Goal: Task Accomplishment & Management: Complete application form

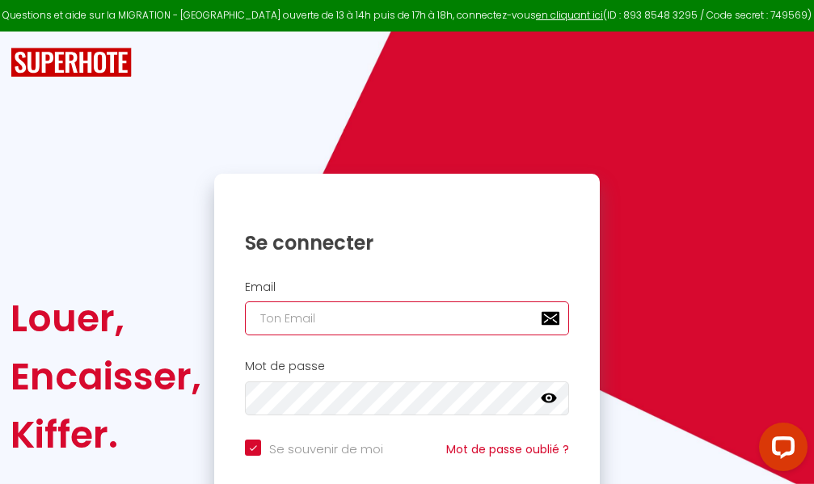
click at [383, 323] on input "email" at bounding box center [407, 319] width 324 height 34
type input "m"
checkbox input "true"
type input "ma"
checkbox input "true"
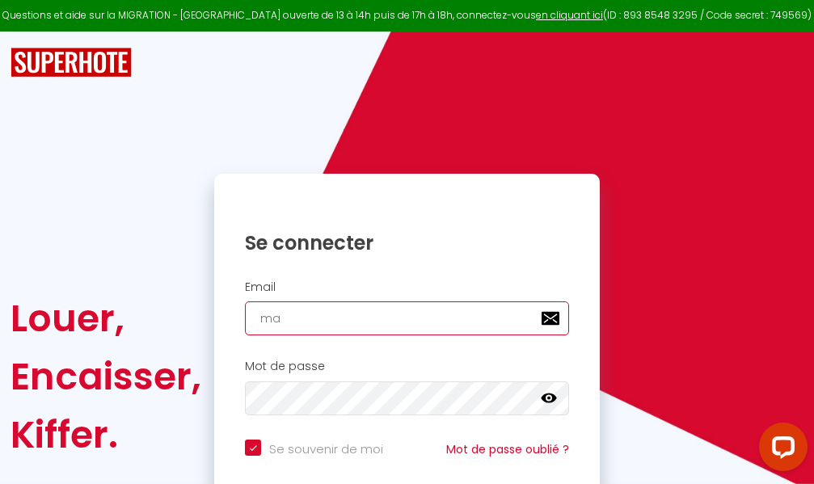
type input "mar"
checkbox input "true"
type input "marc"
checkbox input "true"
type input "marcd"
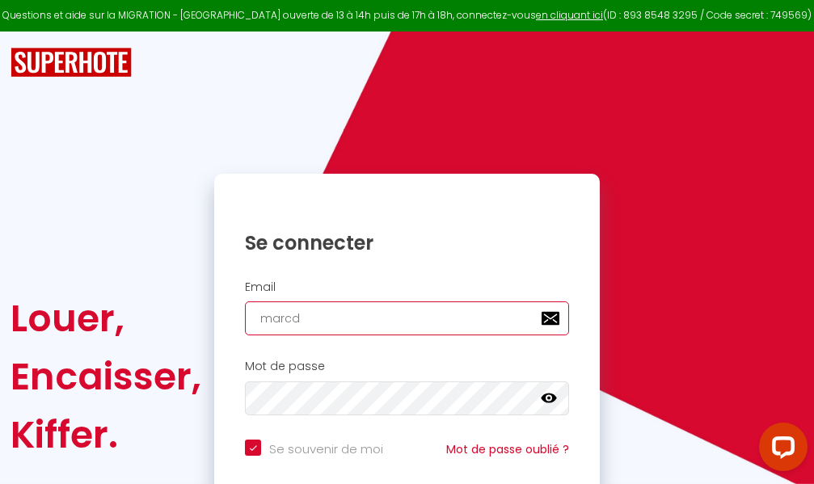
checkbox input "true"
type input "marcdp"
checkbox input "true"
type input "marcdpo"
checkbox input "true"
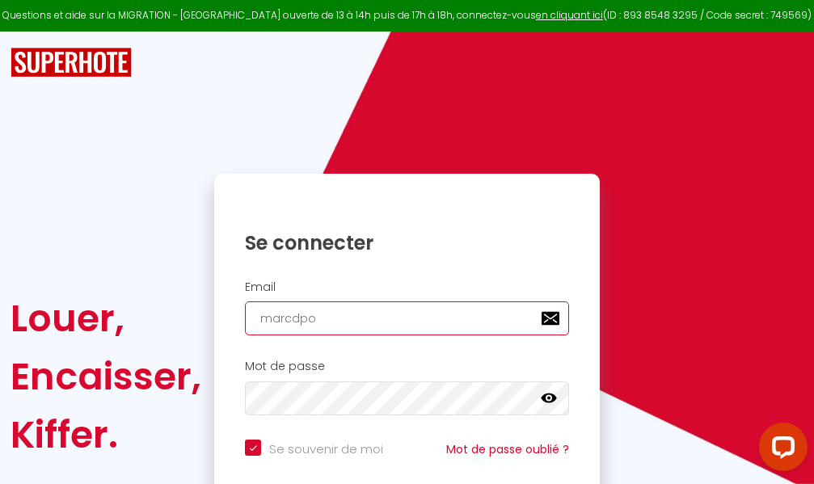
type input "marcdpoz"
checkbox input "true"
type input "marcdpoz."
checkbox input "true"
type input "marcdpoz.l"
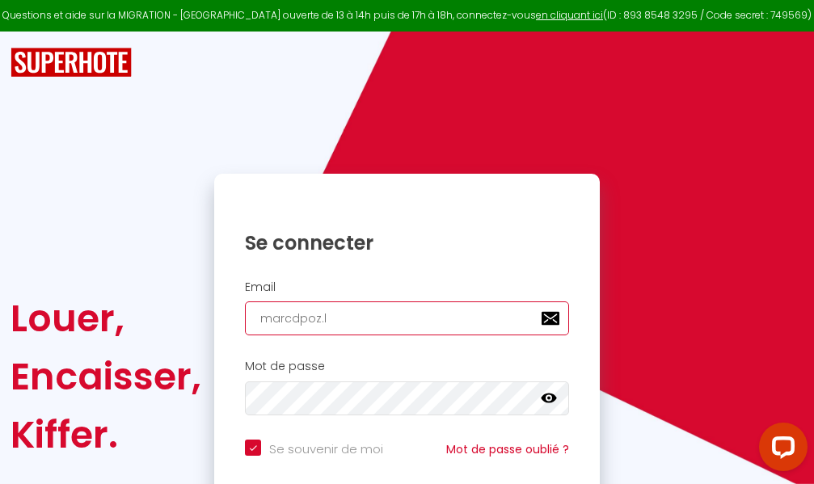
checkbox input "true"
type input "marcdpoz.lo"
checkbox input "true"
type input "marcdpoz.loc"
checkbox input "true"
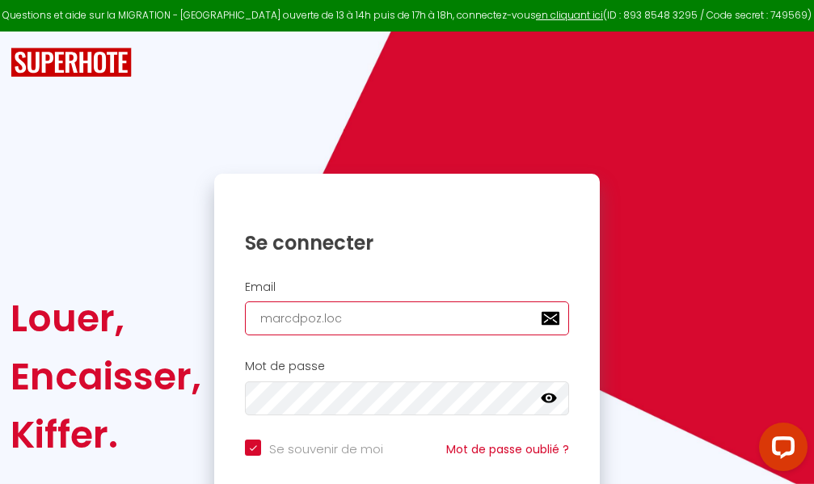
type input "marcdpoz.loca"
checkbox input "true"
type input "marcdpoz.locat"
checkbox input "true"
type input "marcdpoz.locati"
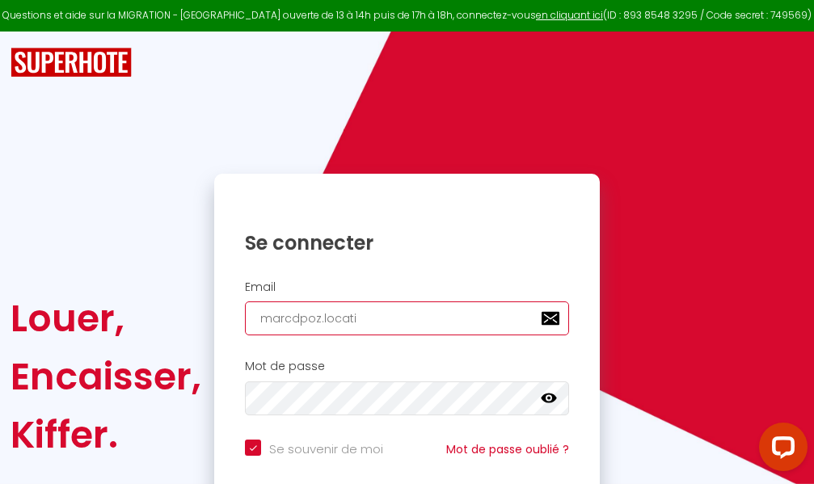
checkbox input "true"
type input "marcdpoz.locatio"
checkbox input "true"
type input "marcdpoz.location"
checkbox input "true"
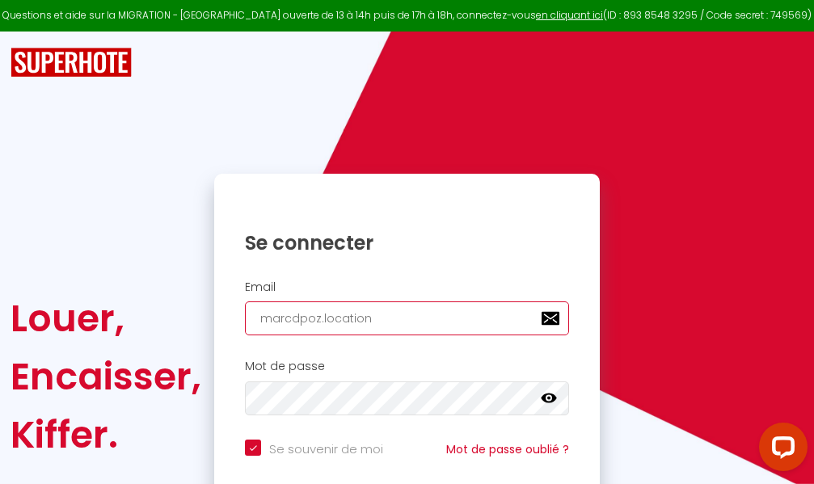
type input "marcdpoz.location@"
checkbox input "true"
type input "marcdpoz.location@g"
checkbox input "true"
type input "marcdpoz.location@gm"
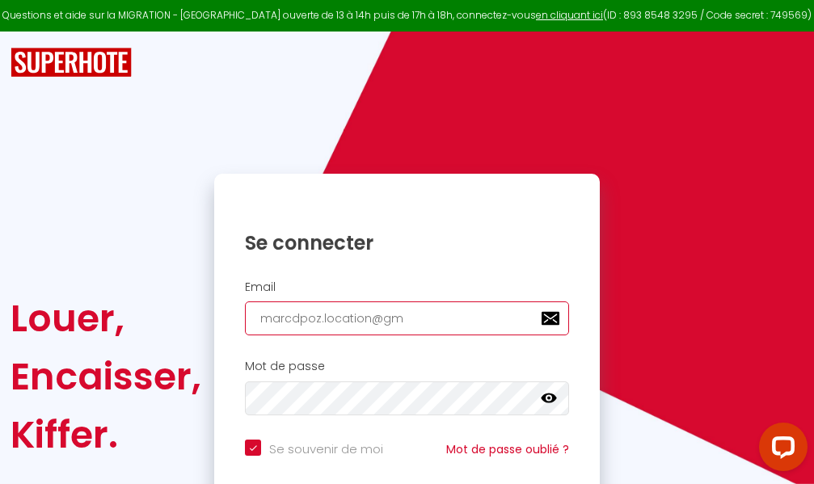
checkbox input "true"
type input "marcdpoz.location@gma"
checkbox input "true"
type input "marcdpoz.location@gmai"
checkbox input "true"
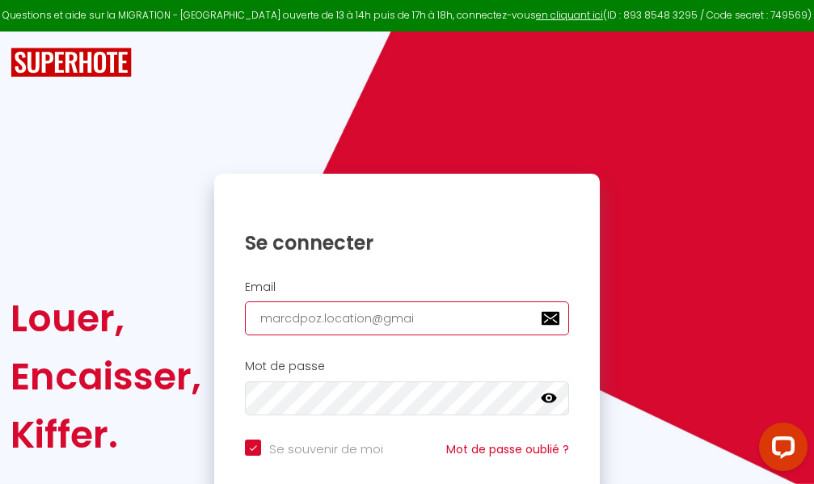
type input "[EMAIL_ADDRESS]"
checkbox input "true"
type input "[EMAIL_ADDRESS]."
checkbox input "true"
type input "marcdpoz.location@gmail.c"
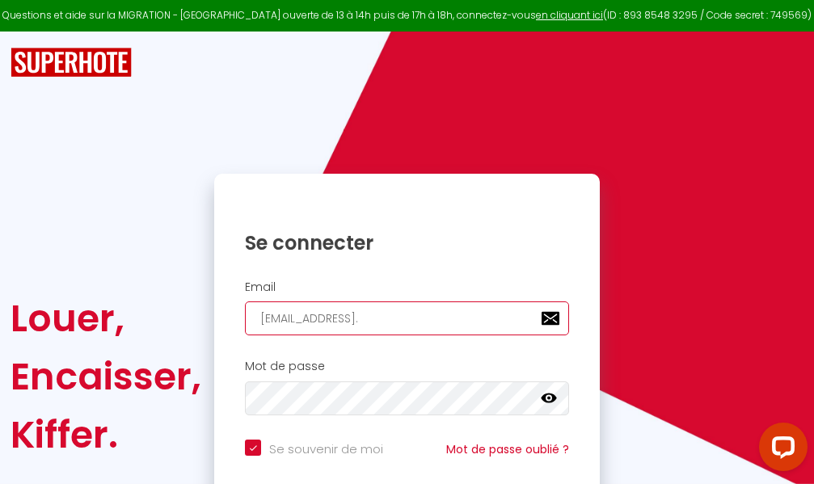
checkbox input "true"
type input "[EMAIL_ADDRESS][DOMAIN_NAME]"
checkbox input "true"
type input "[EMAIL_ADDRESS][DOMAIN_NAME]"
checkbox input "true"
